Goal: Find specific page/section: Find specific page/section

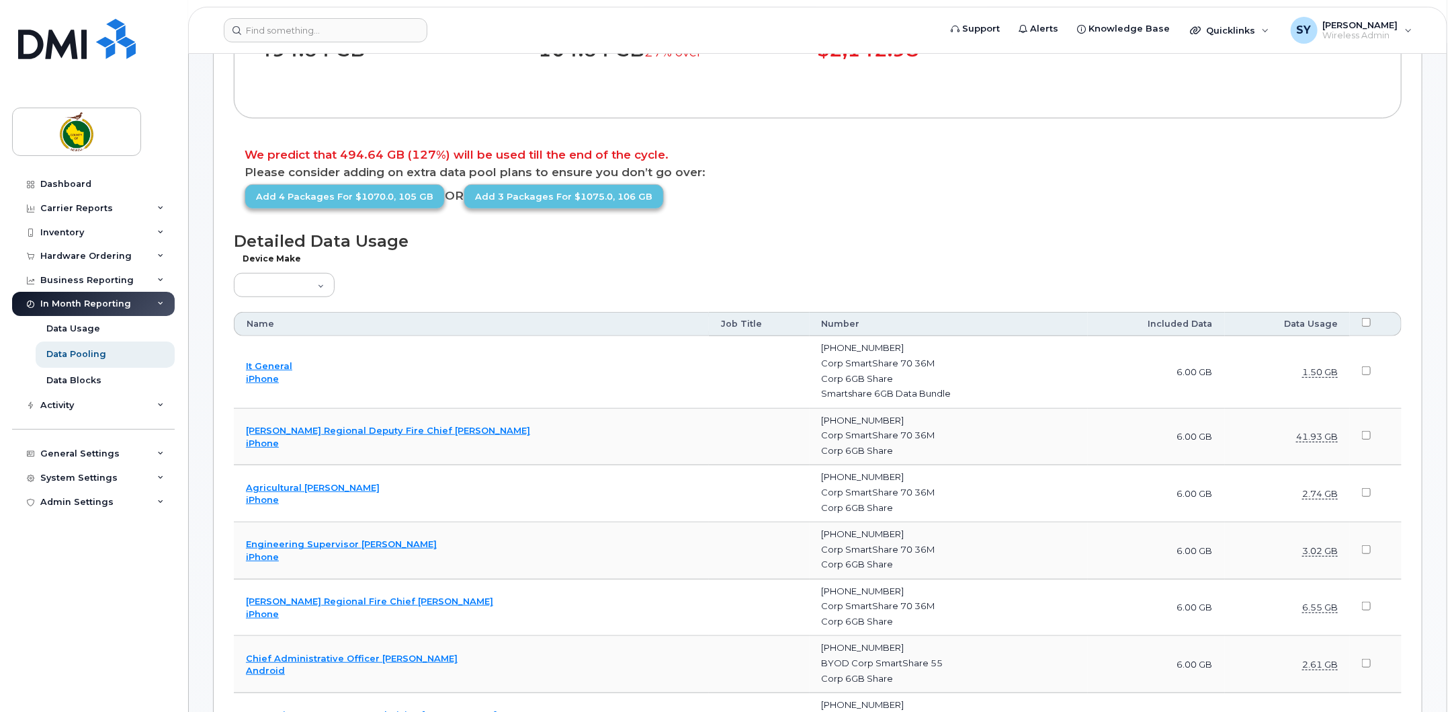
scroll to position [621, 0]
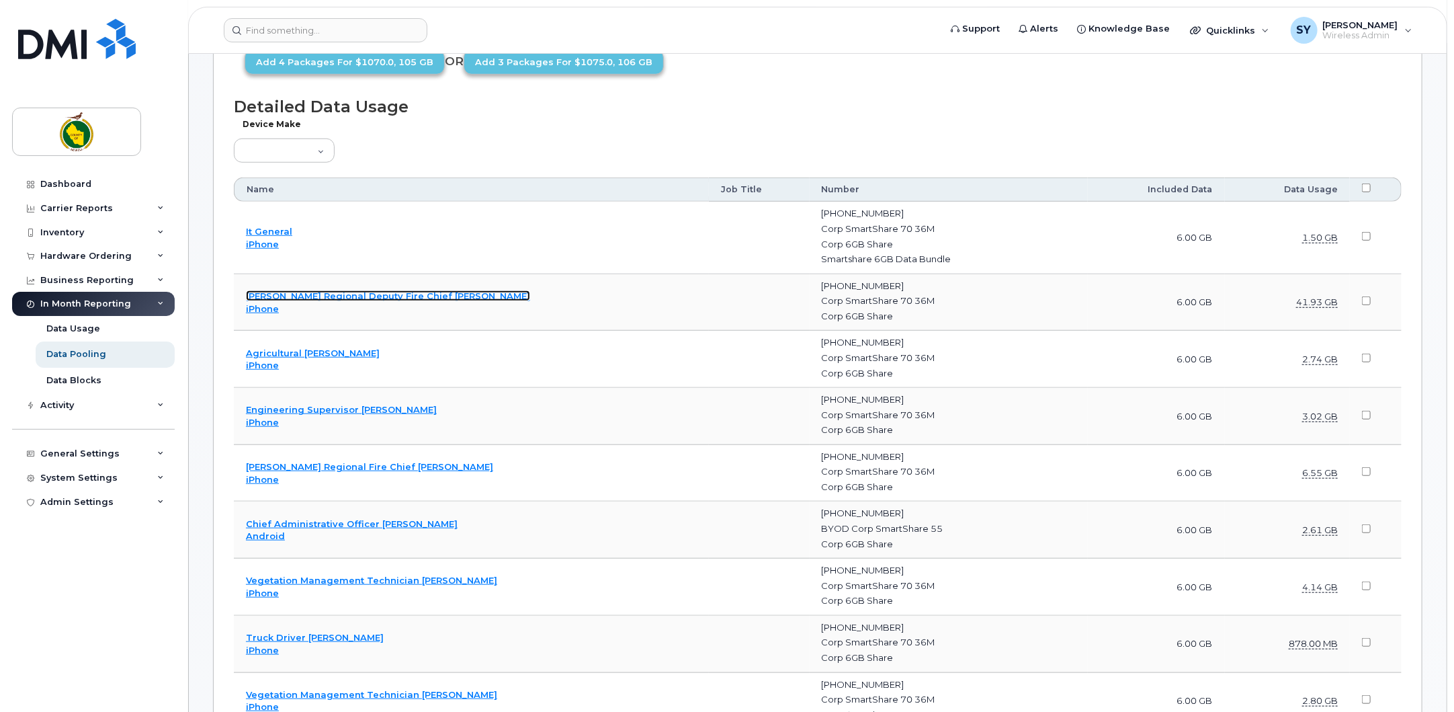
click at [376, 292] on link "[PERSON_NAME] Regional Deputy Fire Chief [PERSON_NAME]" at bounding box center [388, 295] width 284 height 11
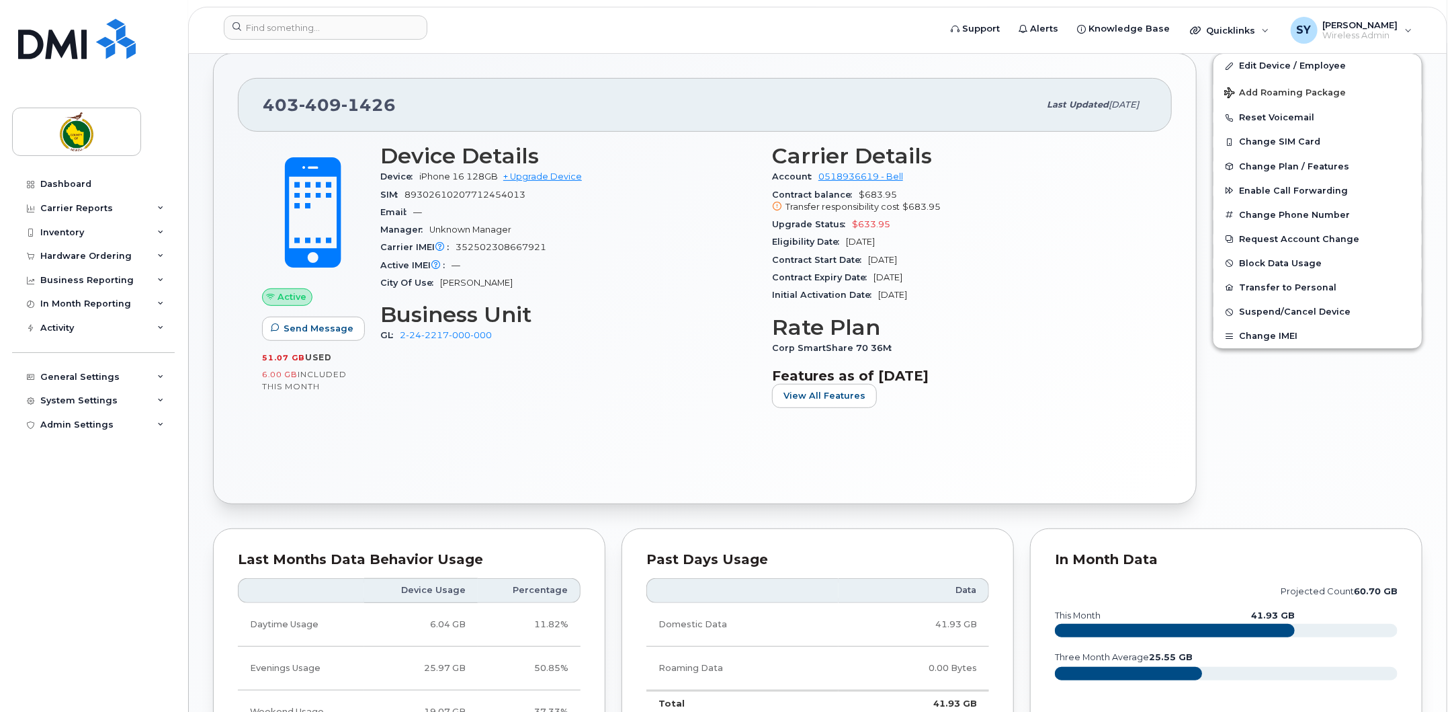
scroll to position [280, 0]
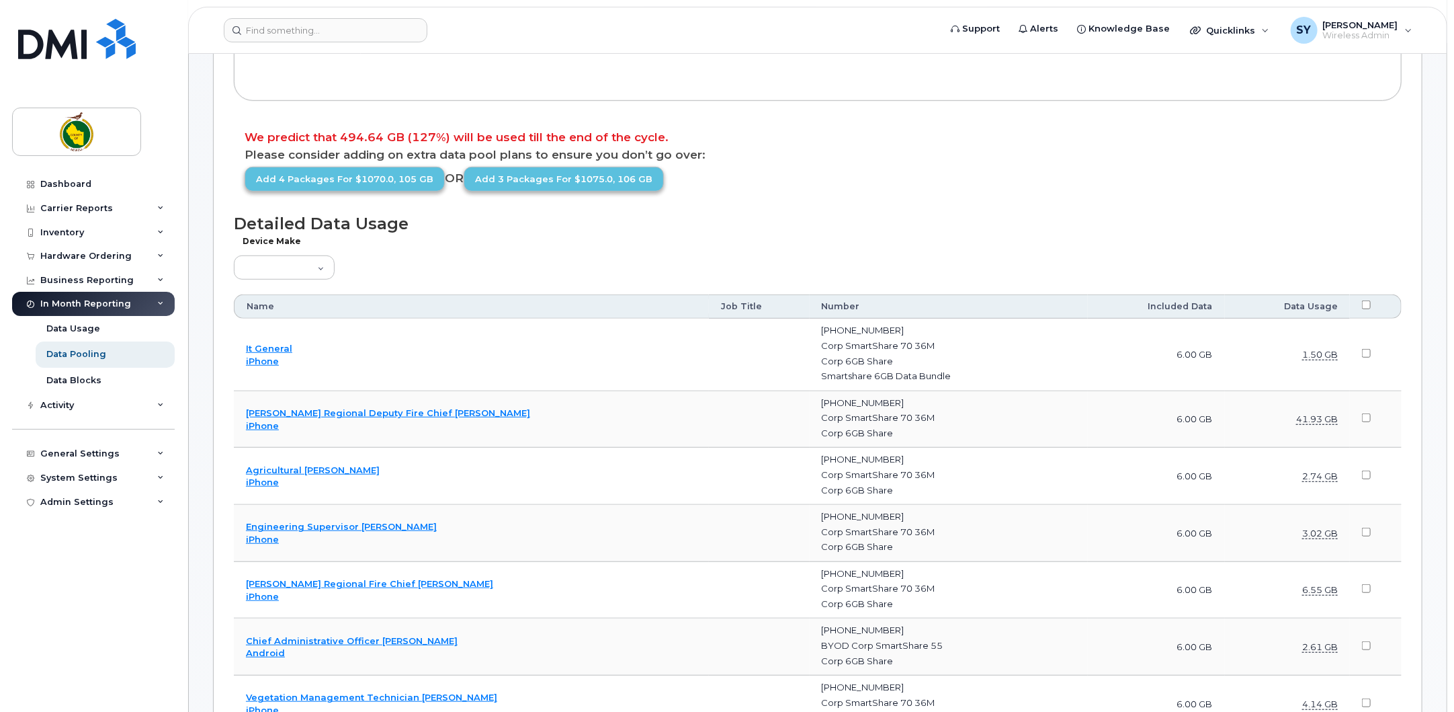
scroll to position [587, 0]
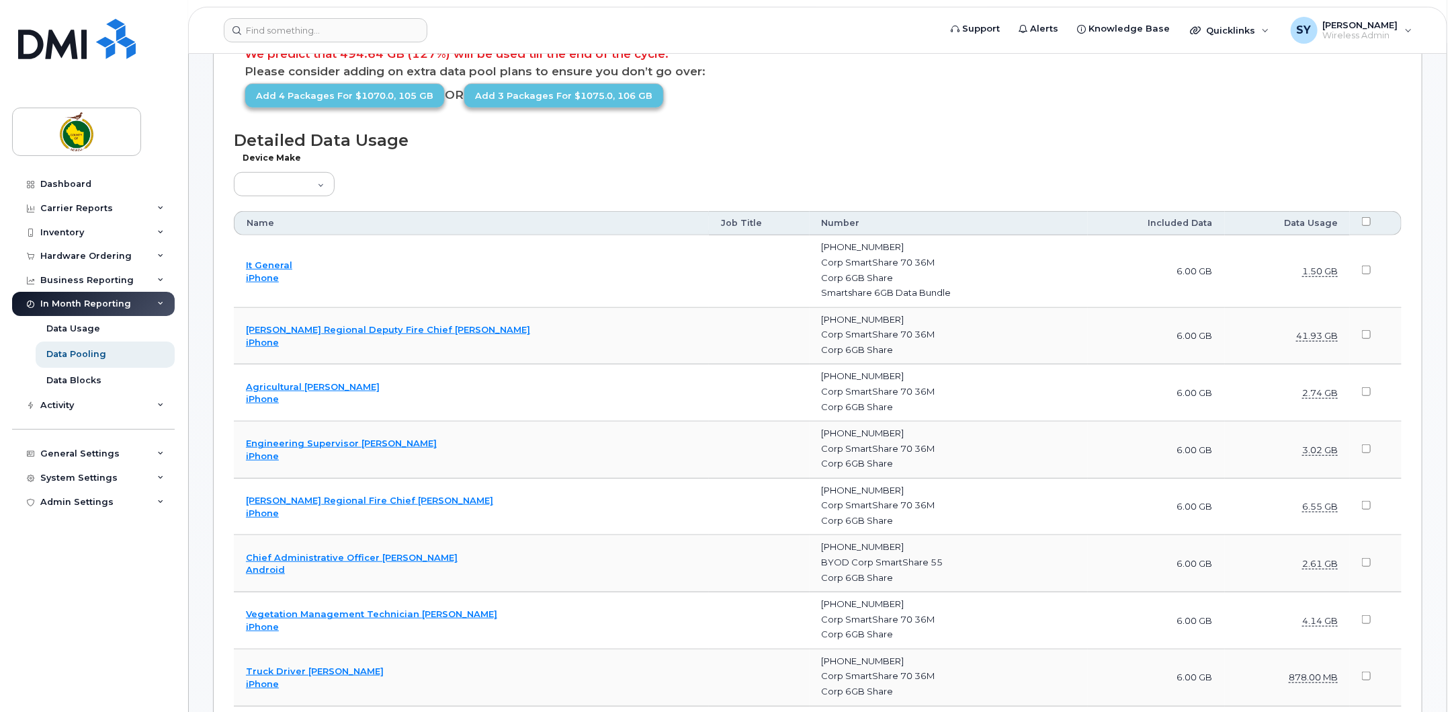
click at [1315, 224] on th "Data Usage" at bounding box center [1287, 223] width 125 height 24
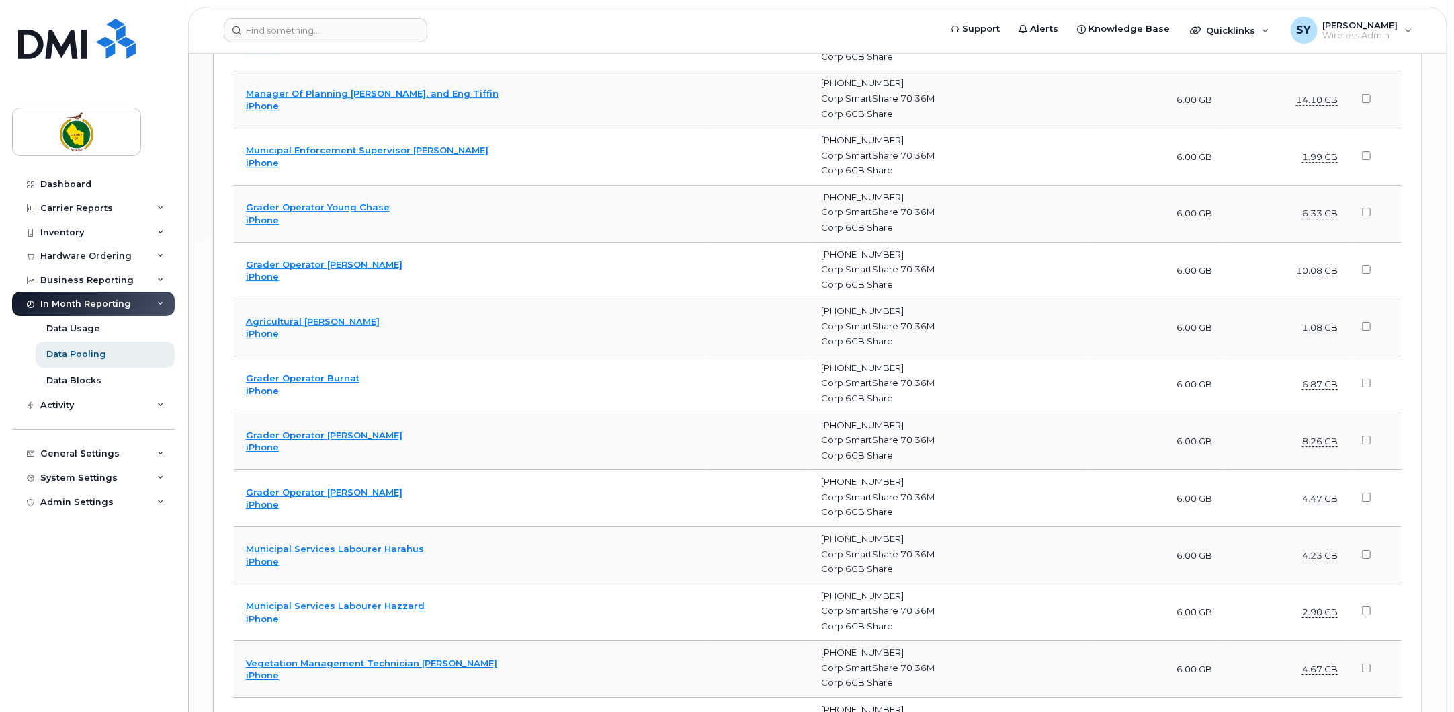
scroll to position [2856, 0]
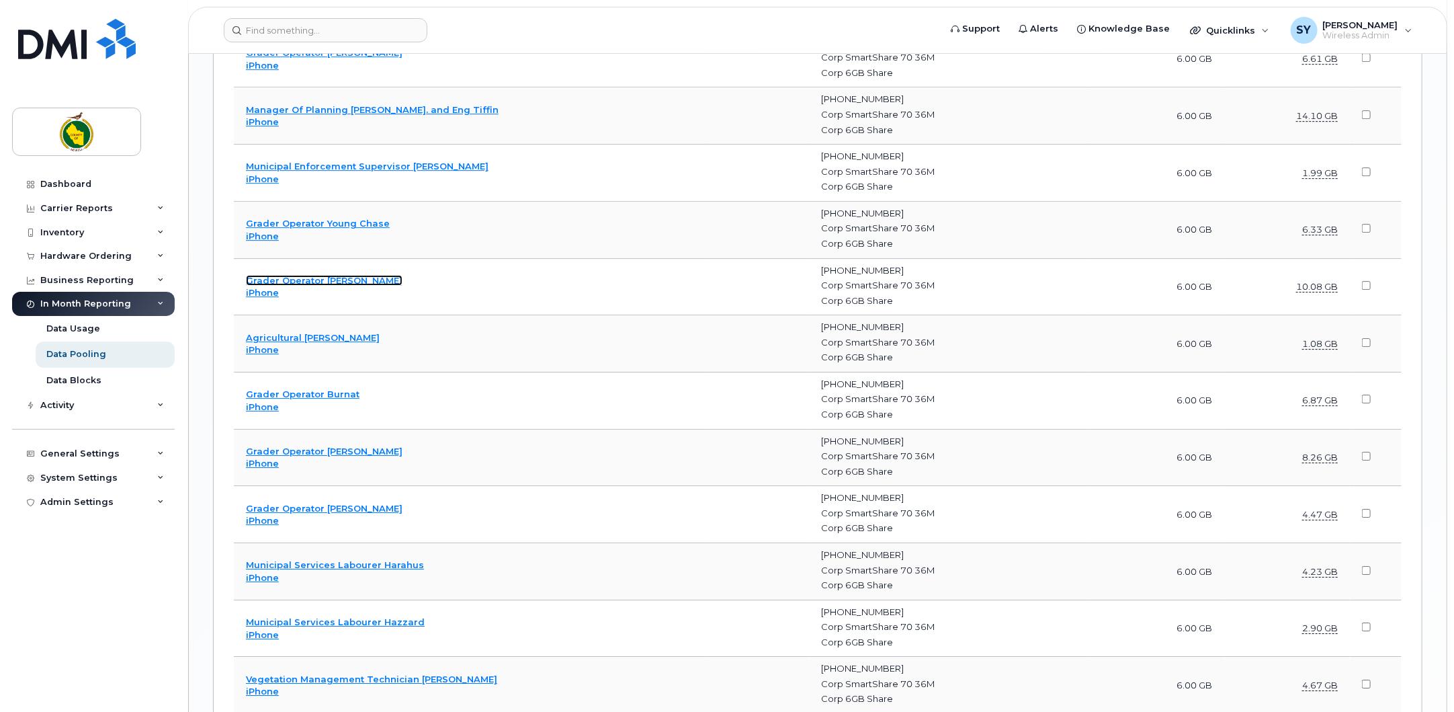
click at [304, 275] on link "Grader Operator Wilson" at bounding box center [324, 280] width 157 height 11
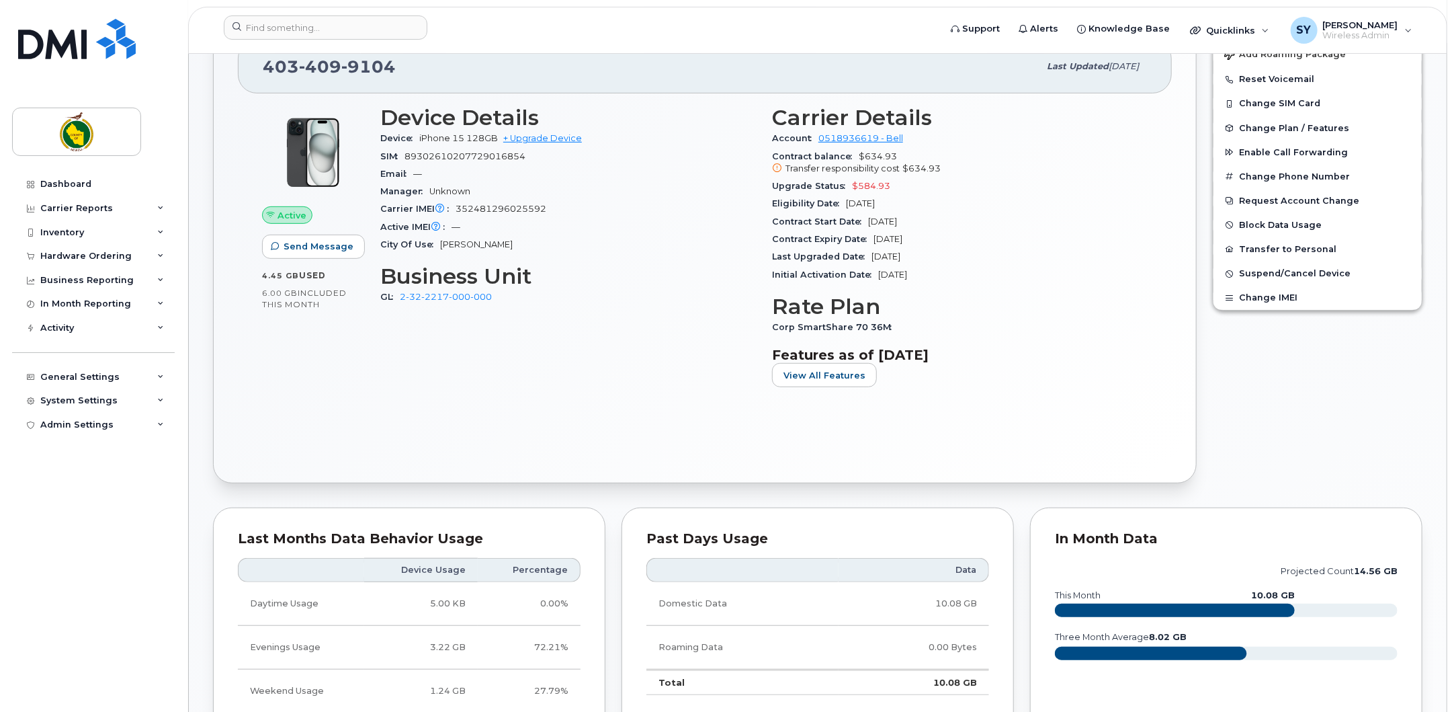
scroll to position [352, 0]
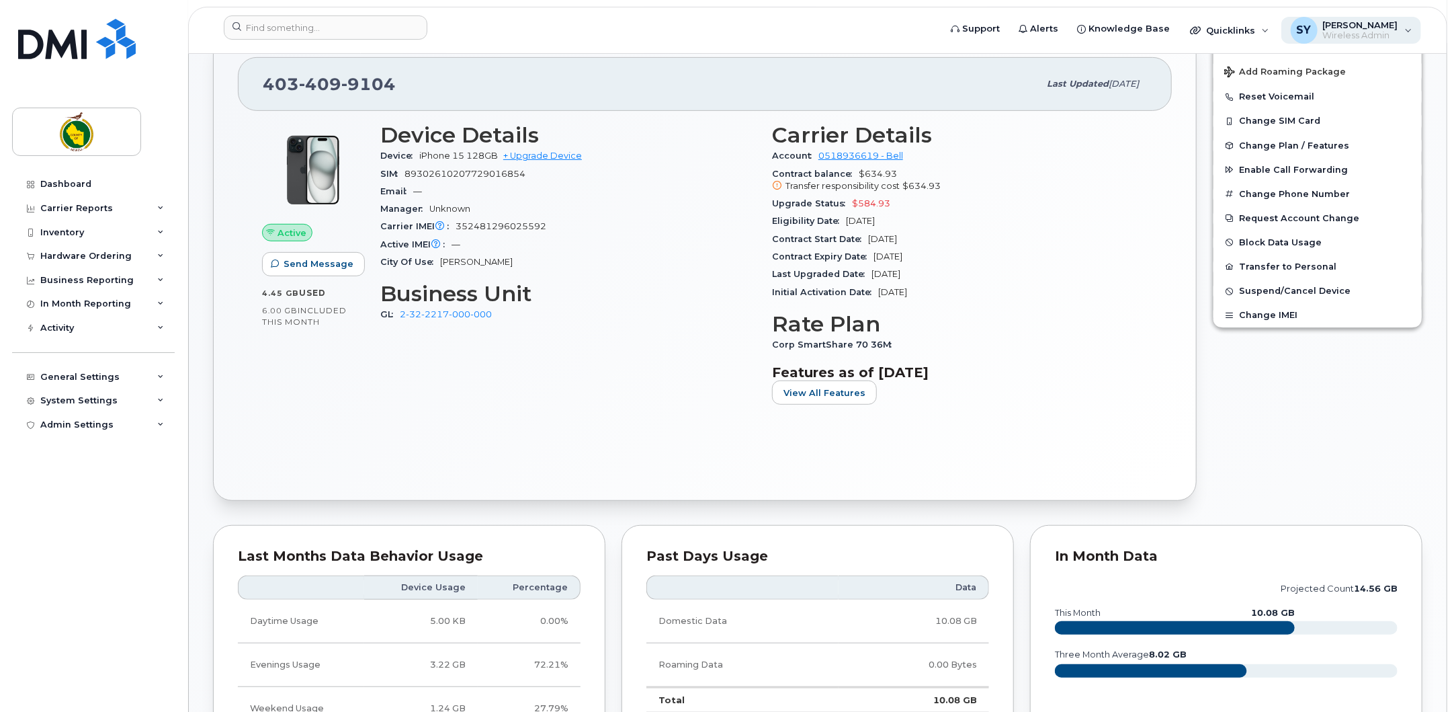
click at [1343, 24] on span "[PERSON_NAME]" at bounding box center [1360, 24] width 75 height 11
click at [1269, 130] on div "Sign out" at bounding box center [1324, 132] width 194 height 25
